Goal: Task Accomplishment & Management: Use online tool/utility

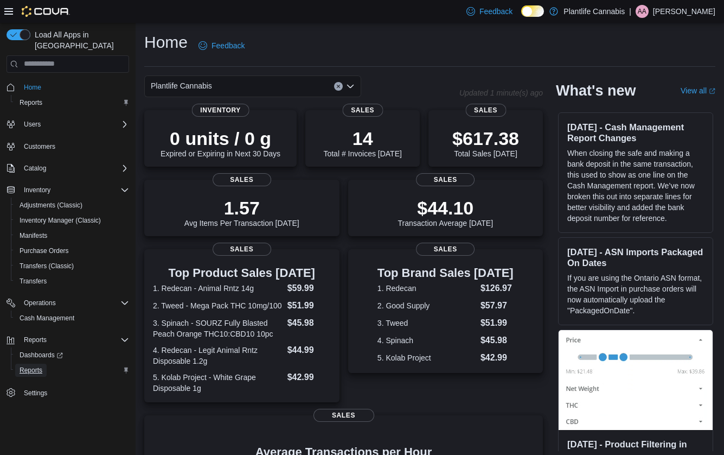
click at [37, 366] on span "Reports" at bounding box center [31, 370] width 23 height 9
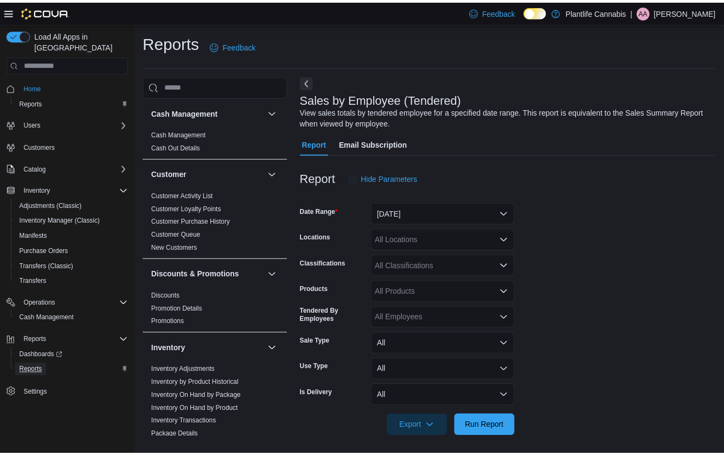
scroll to position [4, 0]
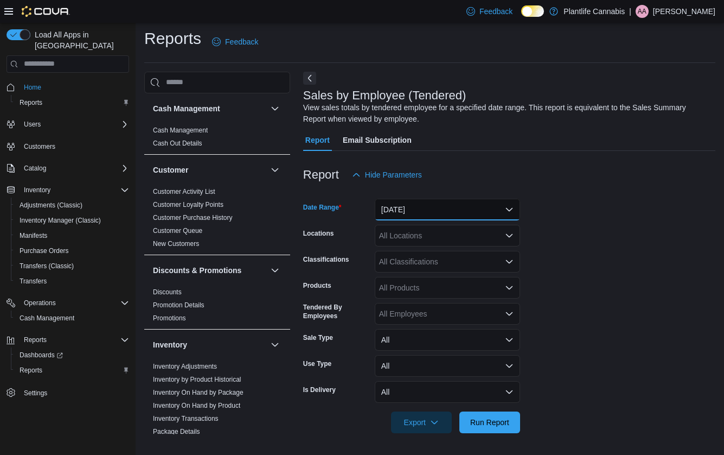
click at [441, 212] on button "[DATE]" at bounding box center [447, 210] width 145 height 22
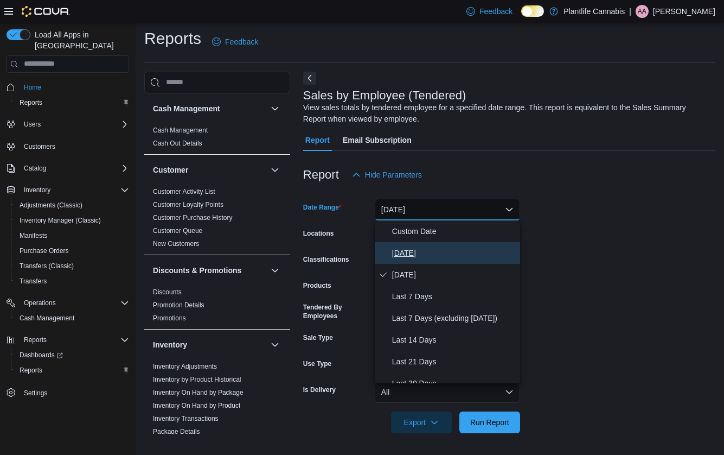
click at [425, 256] on span "[DATE]" at bounding box center [454, 252] width 124 height 13
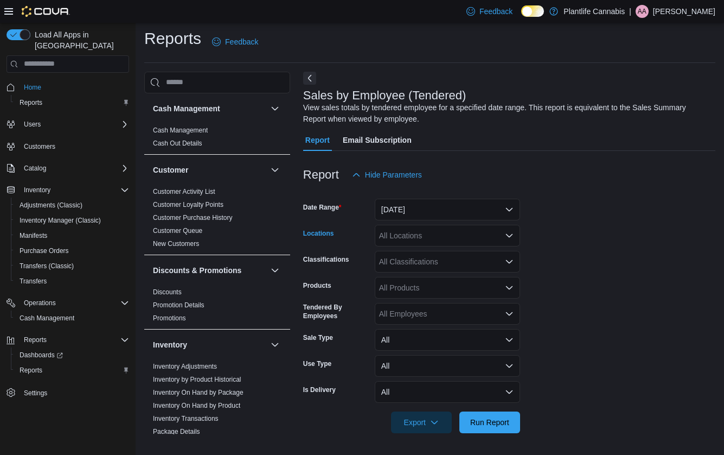
click at [434, 234] on div "All Locations" at bounding box center [447, 236] width 145 height 22
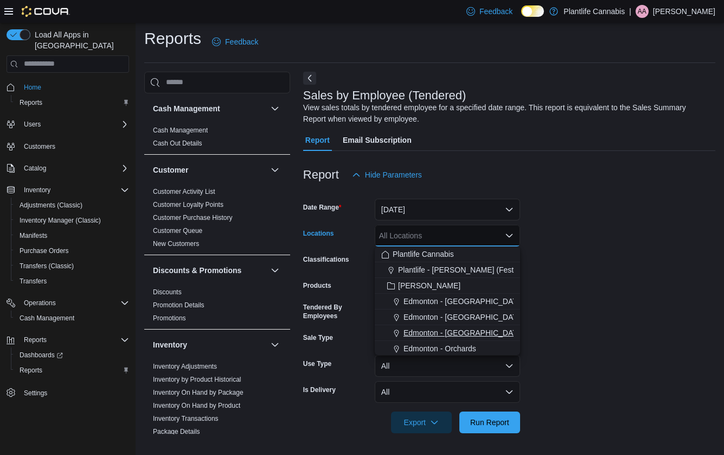
click at [437, 328] on span "Edmonton - [GEOGRAPHIC_DATA]" at bounding box center [464, 332] width 120 height 11
click at [604, 310] on form "Date Range [DATE] Locations [GEOGRAPHIC_DATA] - [GEOGRAPHIC_DATA] Combo box. Se…" at bounding box center [509, 309] width 412 height 247
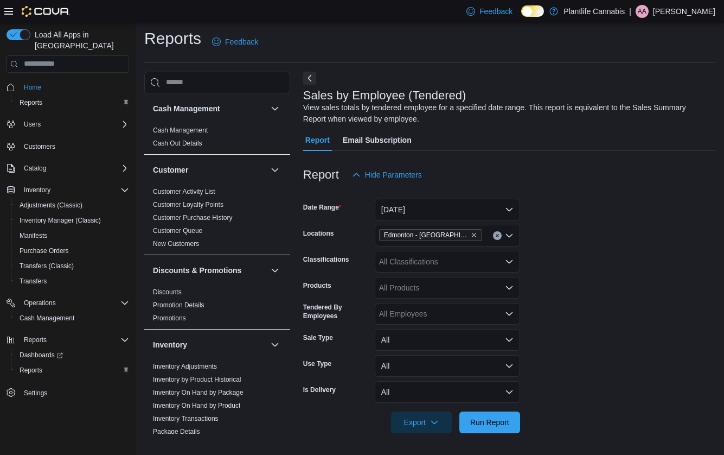
click at [476, 263] on div "All Classifications" at bounding box center [447, 262] width 145 height 22
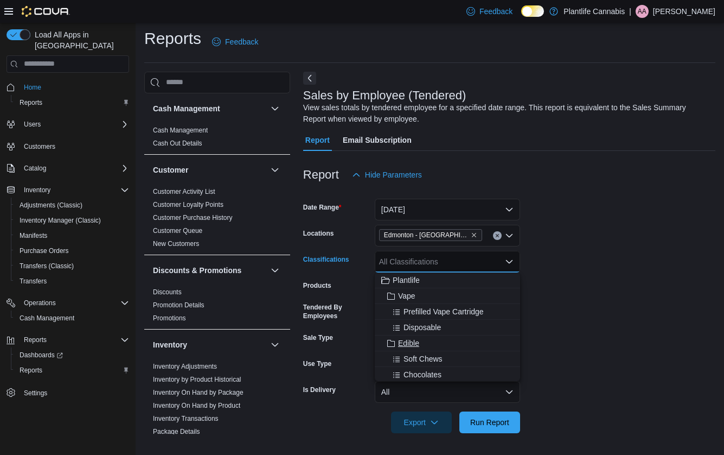
scroll to position [2, 0]
click at [564, 276] on form "Date Range [DATE] Locations [GEOGRAPHIC_DATA] - [GEOGRAPHIC_DATA] Classificatio…" at bounding box center [509, 309] width 412 height 247
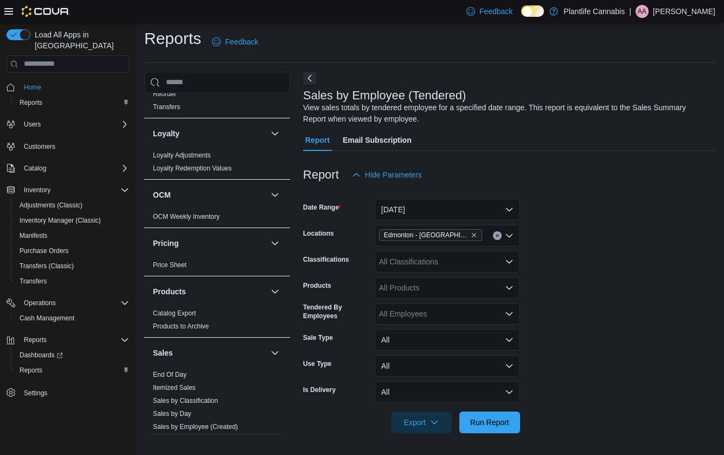
scroll to position [506, 0]
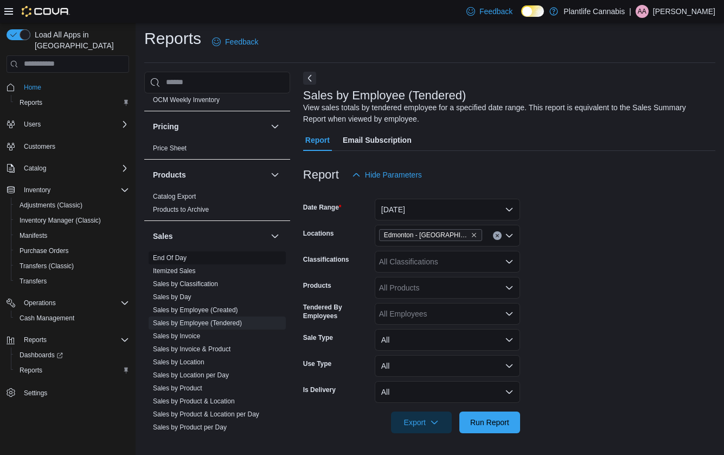
click at [171, 257] on link "End Of Day" at bounding box center [170, 258] width 34 height 8
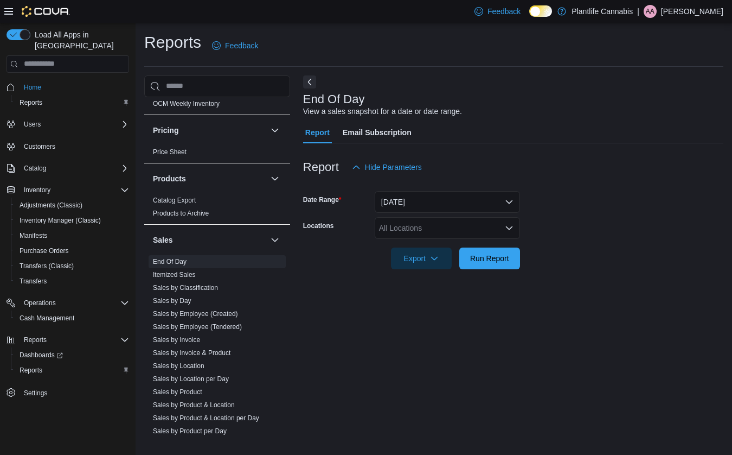
click at [456, 226] on div "All Locations" at bounding box center [447, 228] width 145 height 22
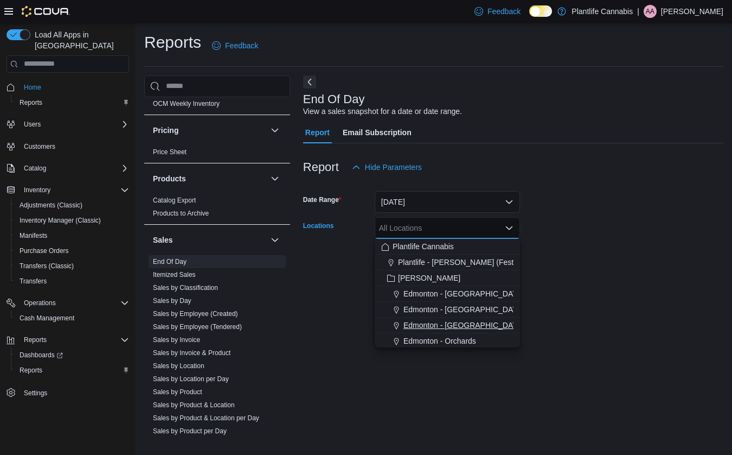
click at [445, 318] on button "Edmonton - [GEOGRAPHIC_DATA]" at bounding box center [447, 325] width 145 height 16
click at [613, 308] on div "End Of Day View a sales snapshot for a date or date range. Report Email Subscri…" at bounding box center [513, 256] width 420 height 363
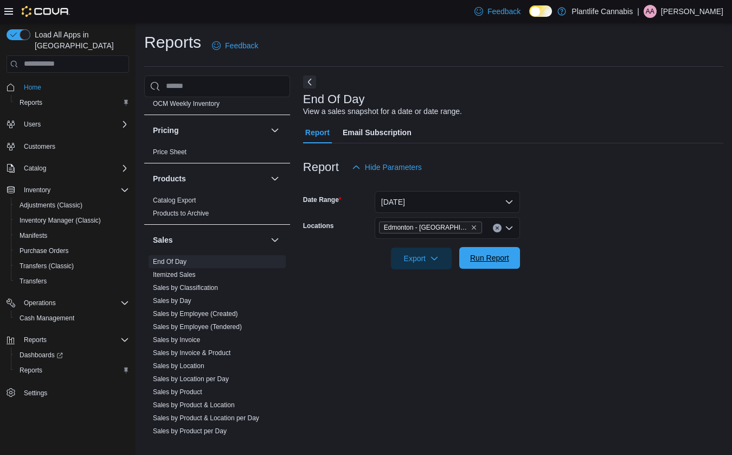
click at [506, 264] on span "Run Report" at bounding box center [490, 258] width 48 height 22
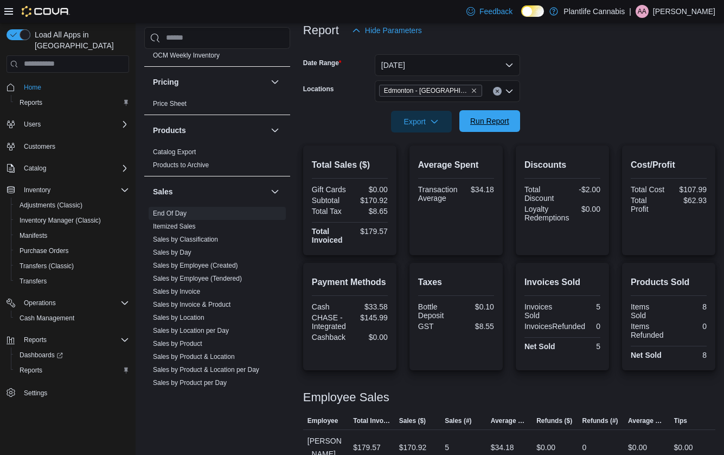
scroll to position [136, 0]
click at [484, 120] on span "Run Report" at bounding box center [489, 121] width 39 height 11
